Goal: Transaction & Acquisition: Purchase product/service

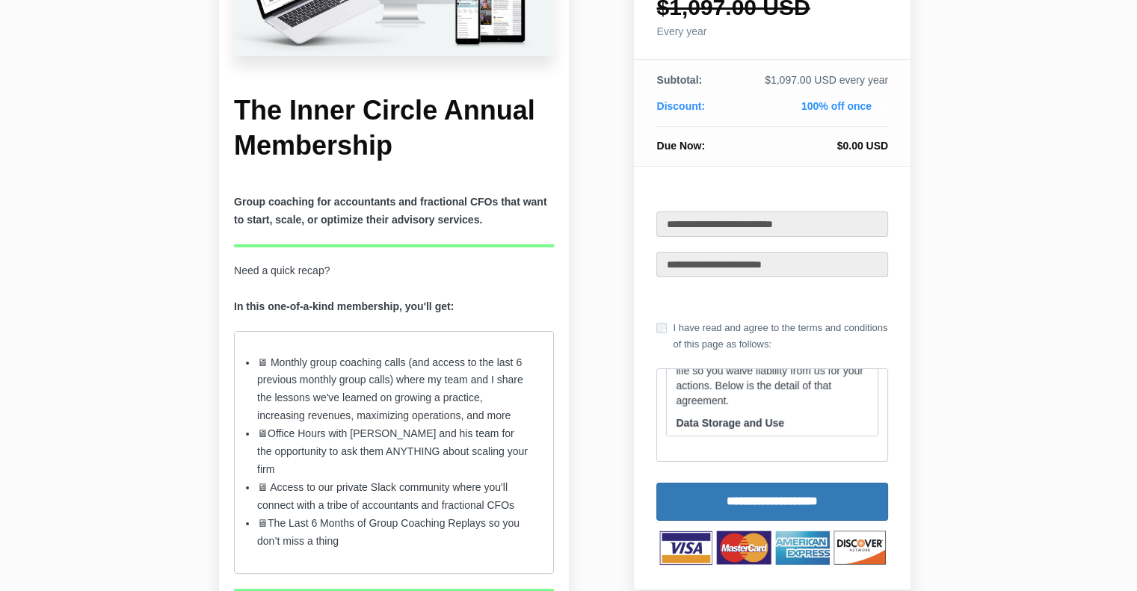
scroll to position [224, 0]
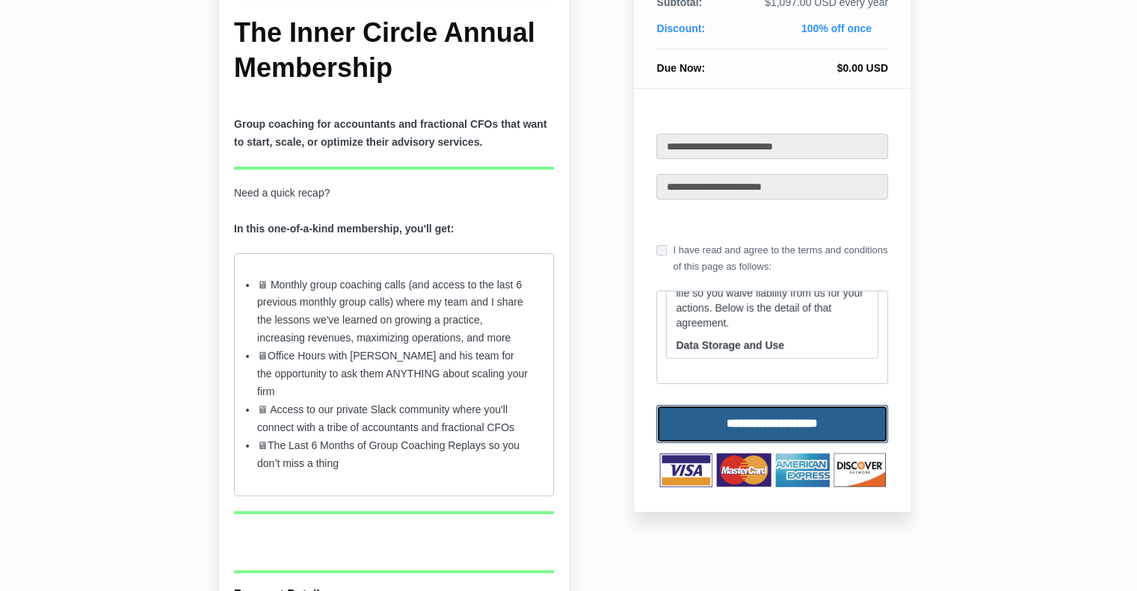
click at [749, 428] on input "**********" at bounding box center [772, 424] width 232 height 38
type input "**********"
